Goal: Find specific page/section: Find specific page/section

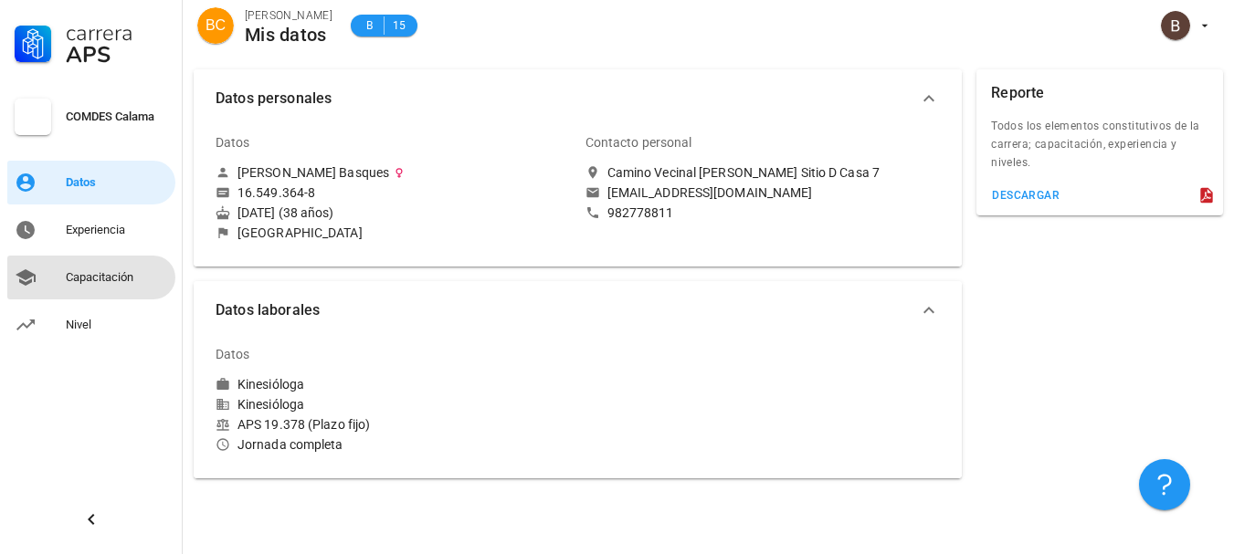
click at [111, 269] on div "Capacitación" at bounding box center [117, 277] width 102 height 29
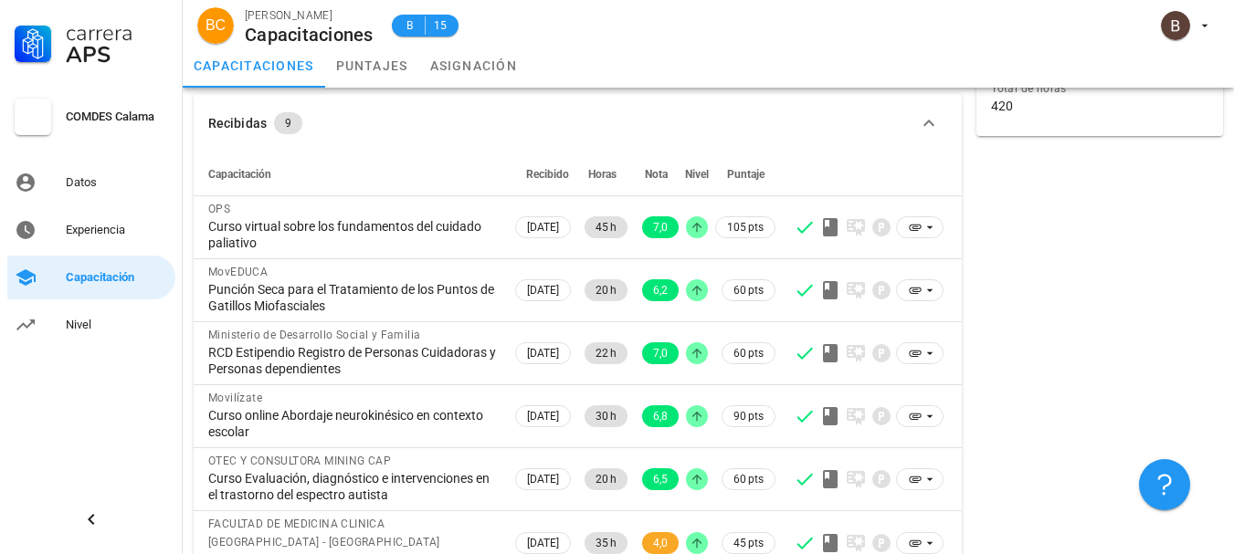
scroll to position [2, 0]
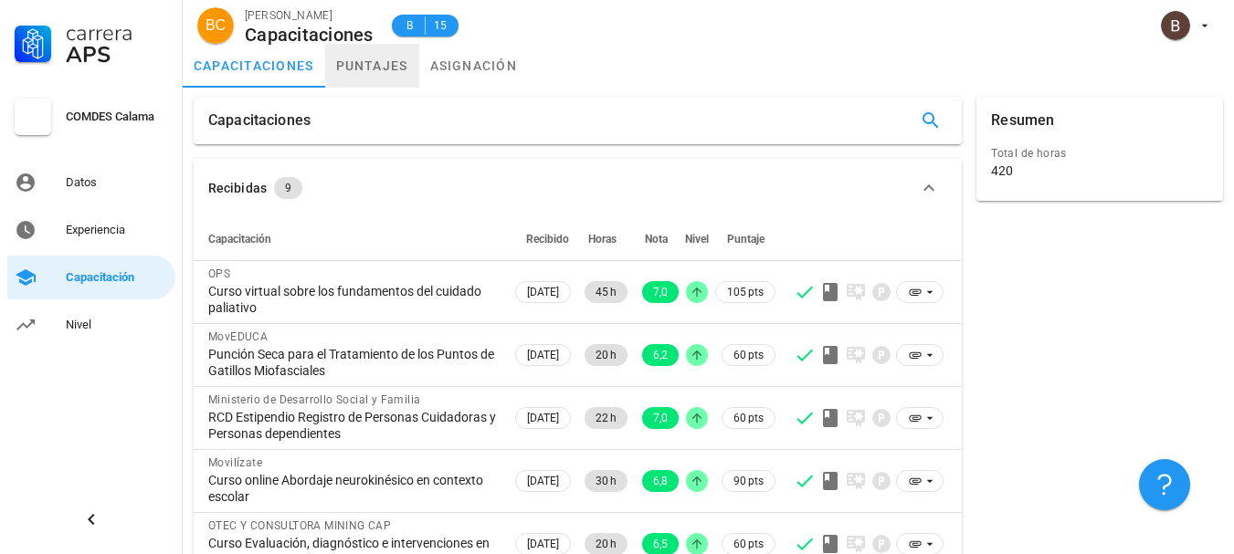
click at [376, 66] on link "puntajes" at bounding box center [372, 66] width 94 height 44
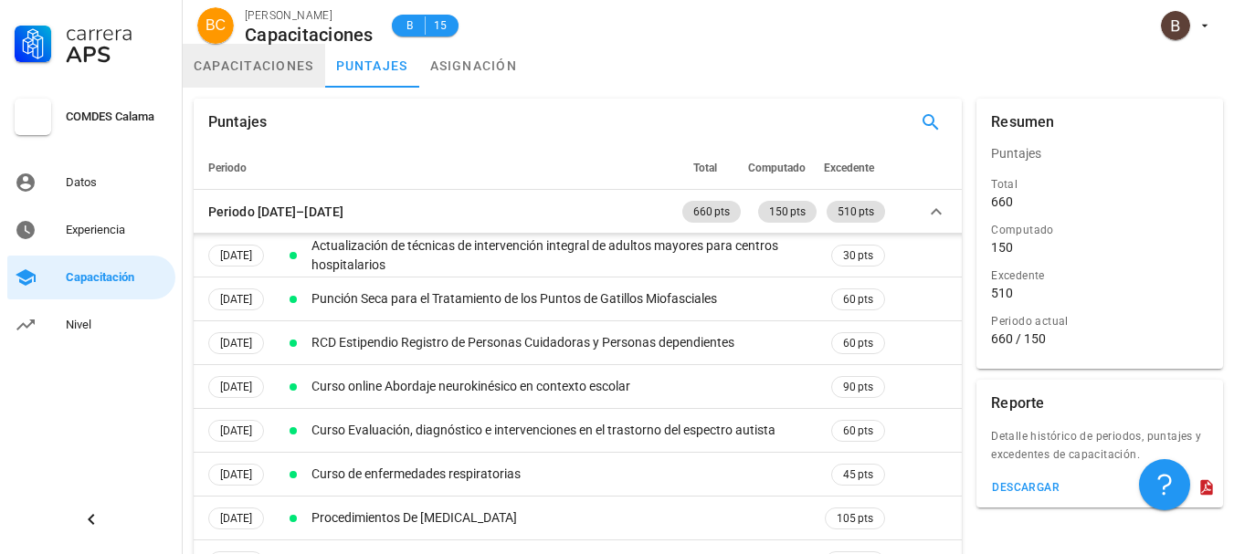
click at [291, 73] on link "capacitaciones" at bounding box center [254, 66] width 142 height 44
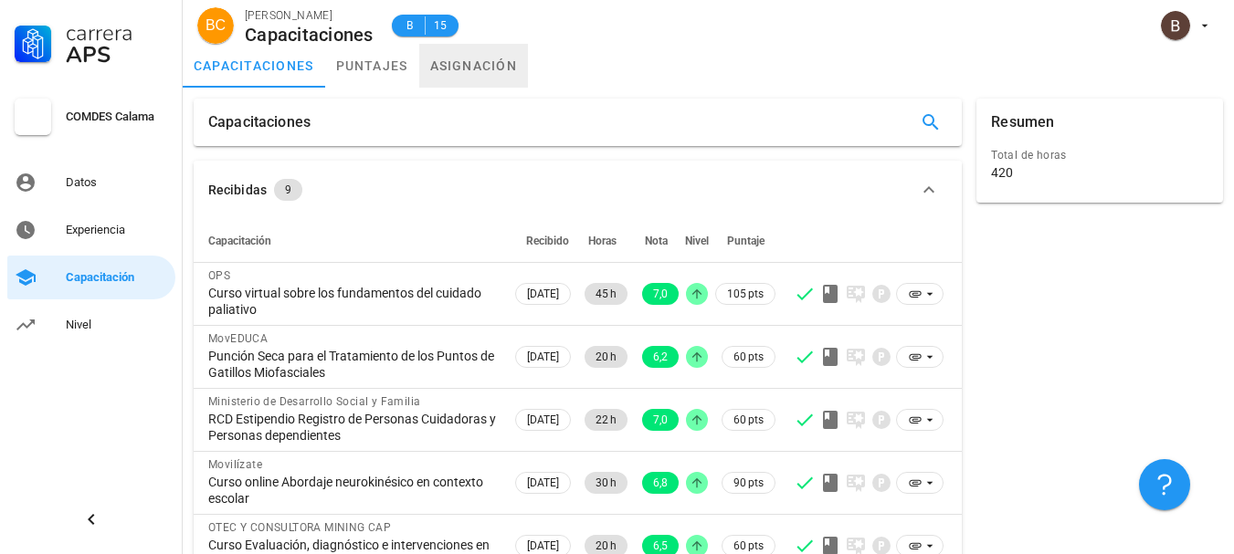
click at [458, 60] on link "asignación" at bounding box center [474, 66] width 110 height 44
